Goal: Task Accomplishment & Management: Manage account settings

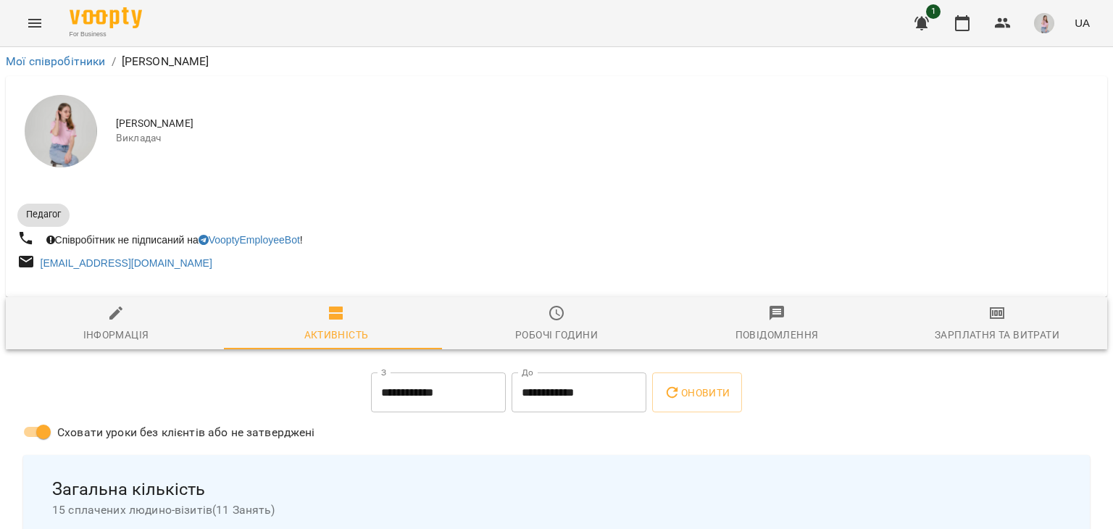
scroll to position [1214, 3]
click at [41, 57] on link "Мої співробітники" at bounding box center [56, 61] width 100 height 14
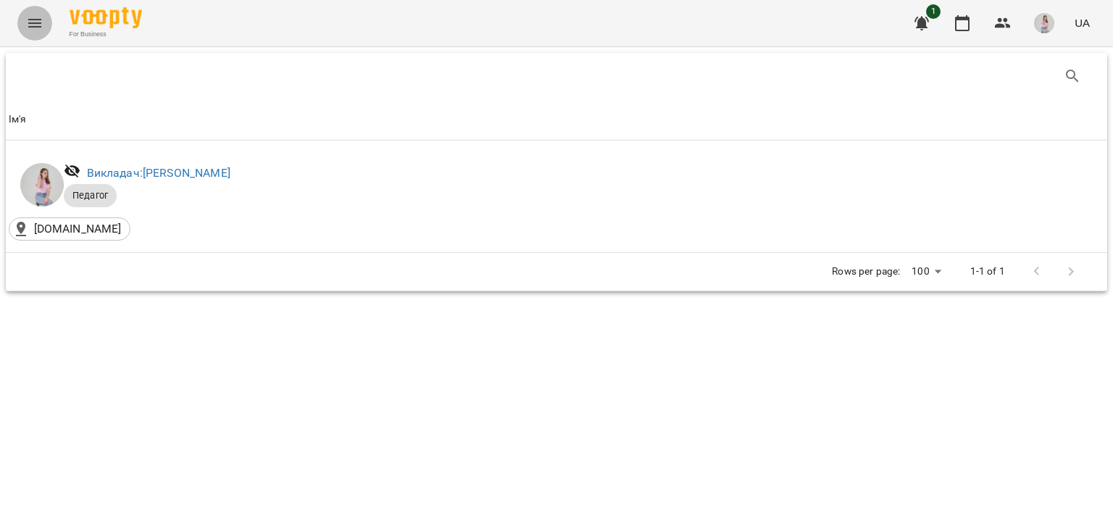
click at [40, 29] on icon "Menu" at bounding box center [34, 22] width 17 height 17
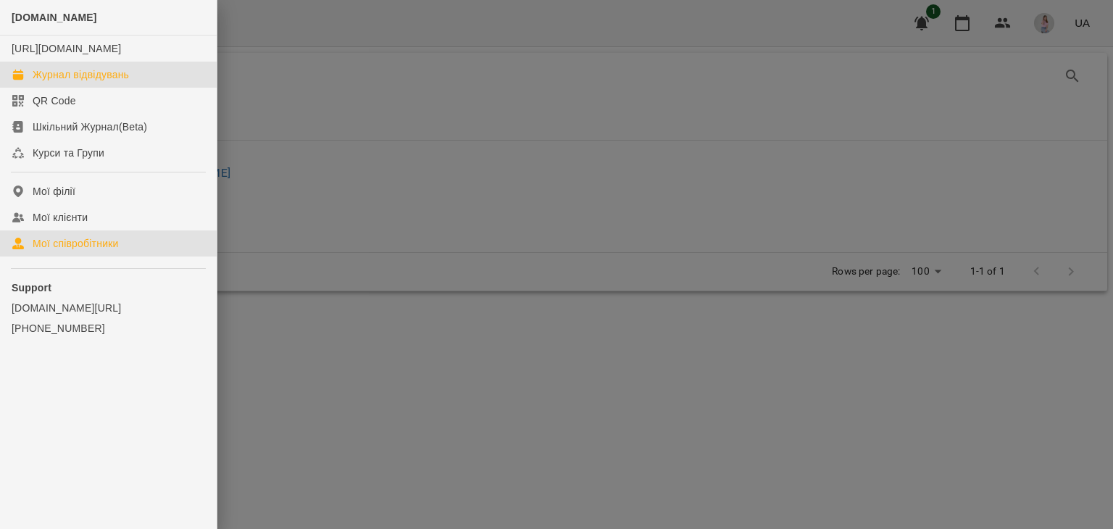
click at [66, 82] on div "Журнал відвідувань" at bounding box center [81, 74] width 96 height 14
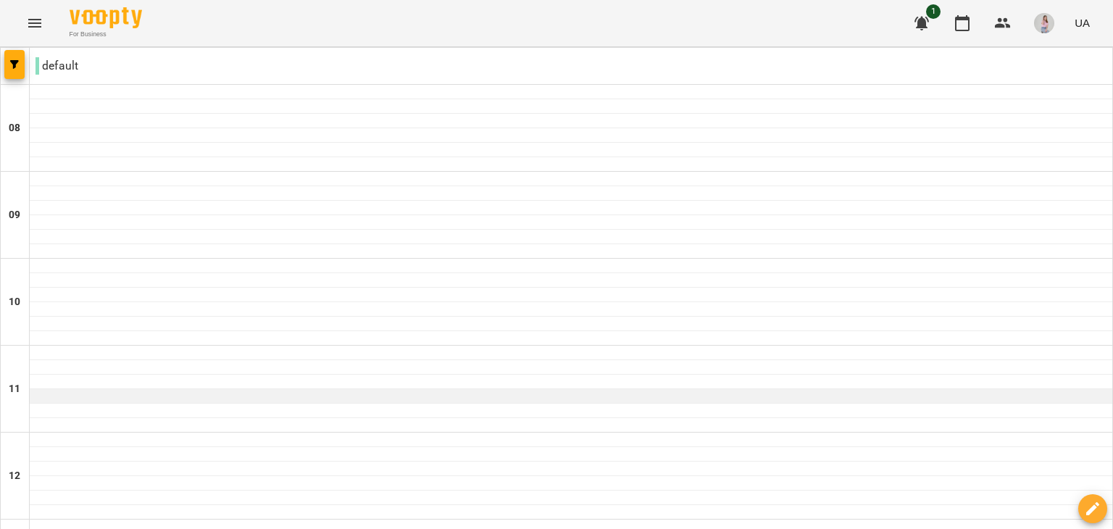
scroll to position [725, 0]
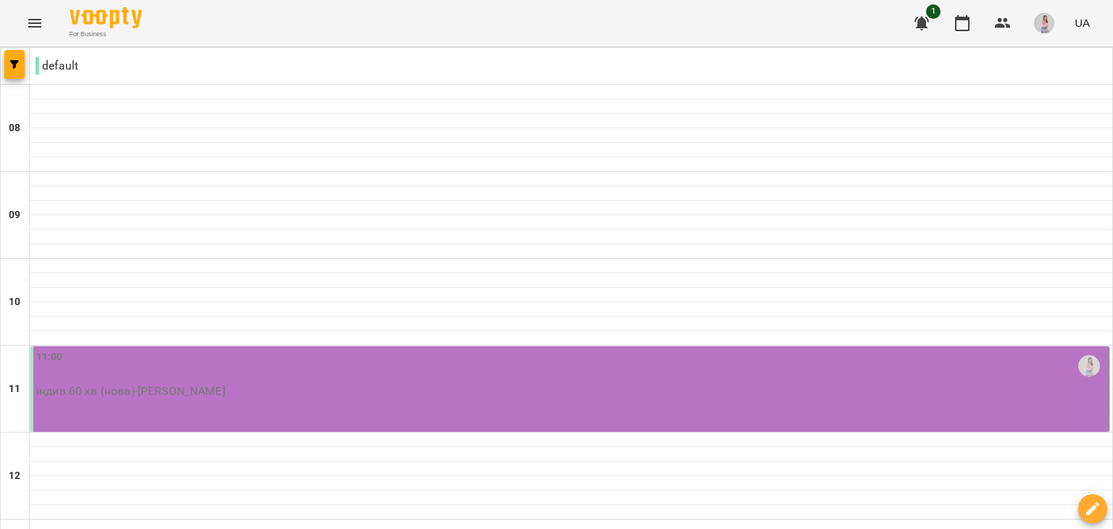
scroll to position [145, 0]
click at [167, 349] on div "11:00" at bounding box center [571, 365] width 1070 height 33
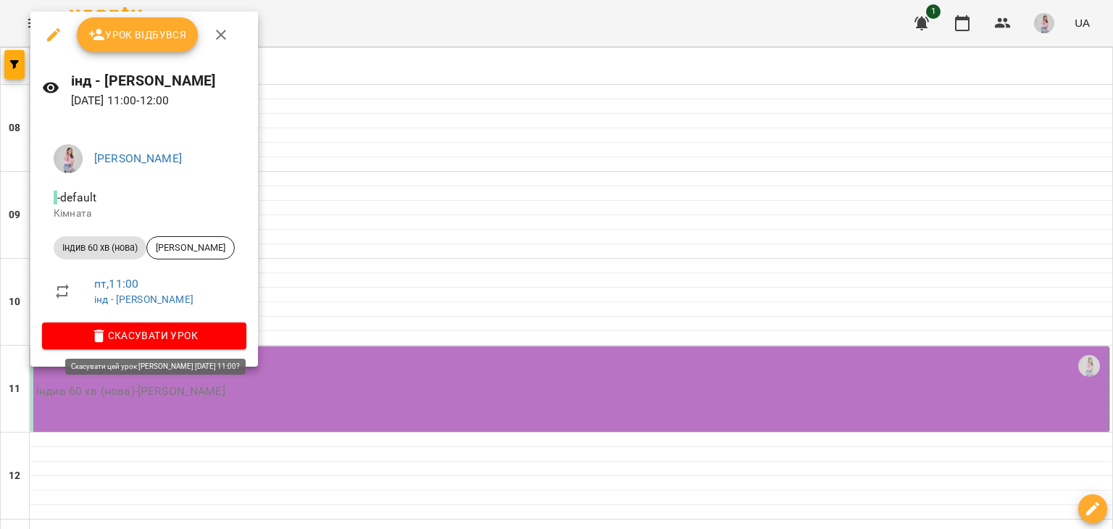
click at [178, 328] on span "Скасувати Урок" at bounding box center [144, 335] width 181 height 17
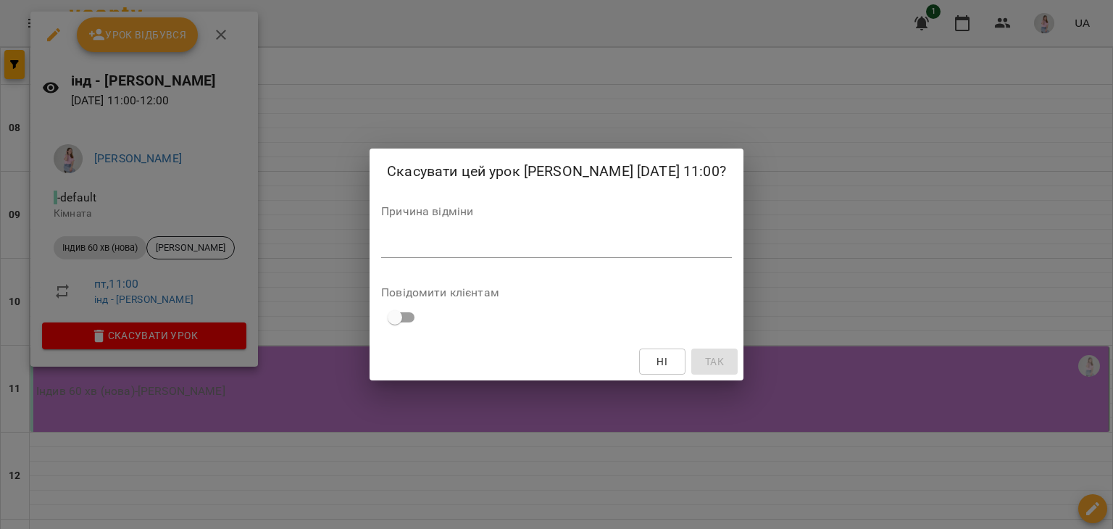
drag, startPoint x: 484, startPoint y: 258, endPoint x: 479, endPoint y: 266, distance: 9.5
click at [484, 253] on textarea at bounding box center [556, 246] width 351 height 14
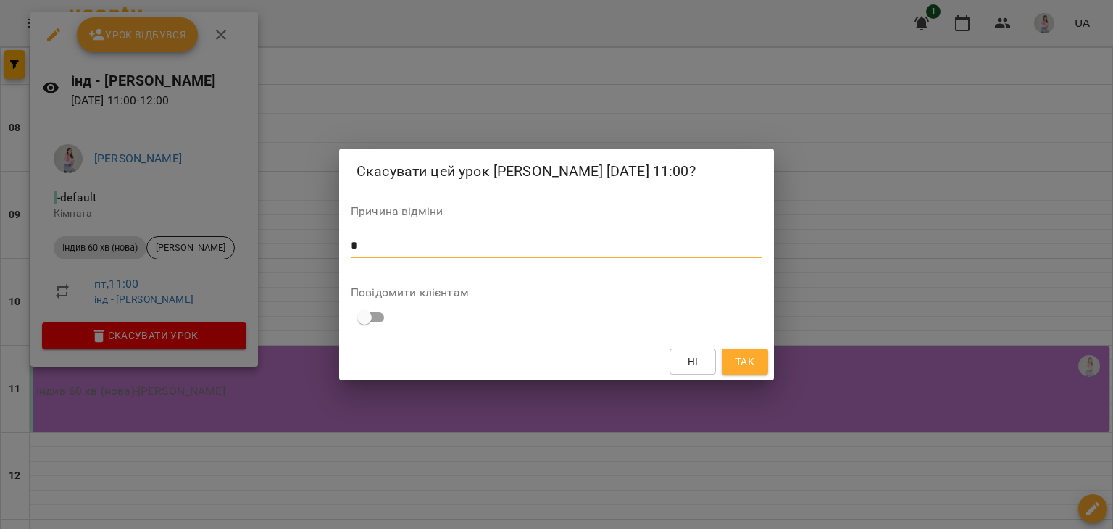
type textarea "*"
click at [742, 370] on span "Так" at bounding box center [745, 361] width 19 height 17
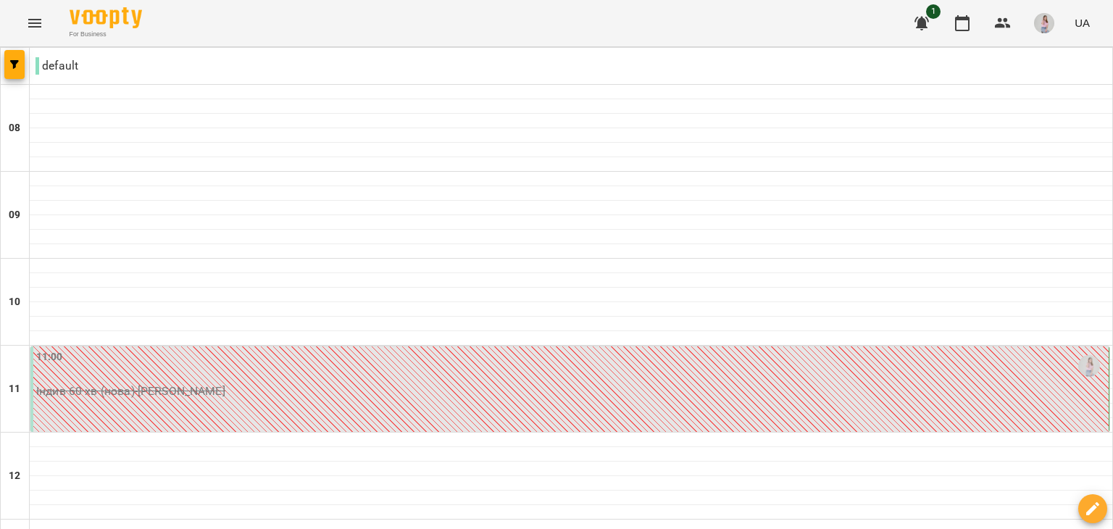
scroll to position [72, 0]
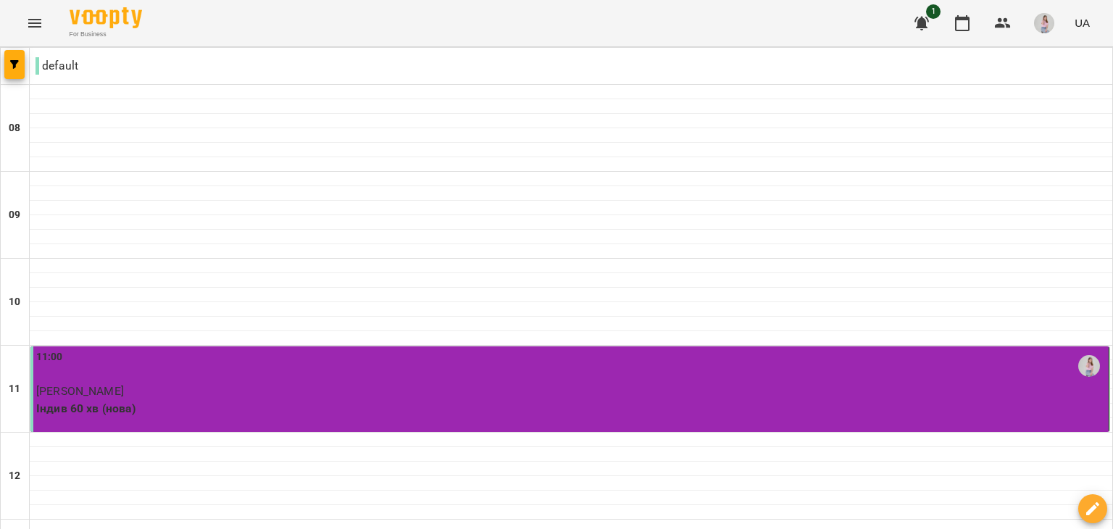
scroll to position [725, 0]
